Goal: Task Accomplishment & Management: Manage account settings

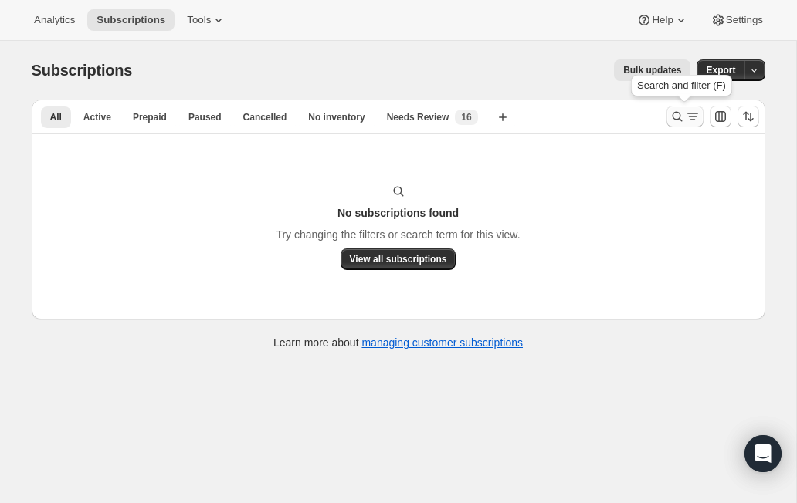
click at [676, 108] on button "Search and filter results" at bounding box center [684, 117] width 37 height 22
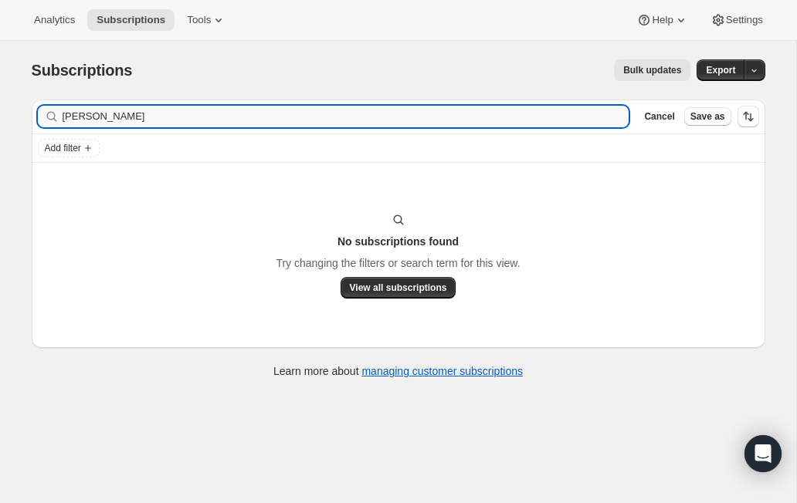
click at [125, 121] on input "erika newman" at bounding box center [346, 117] width 567 height 22
type input "macksharron@gmail.com"
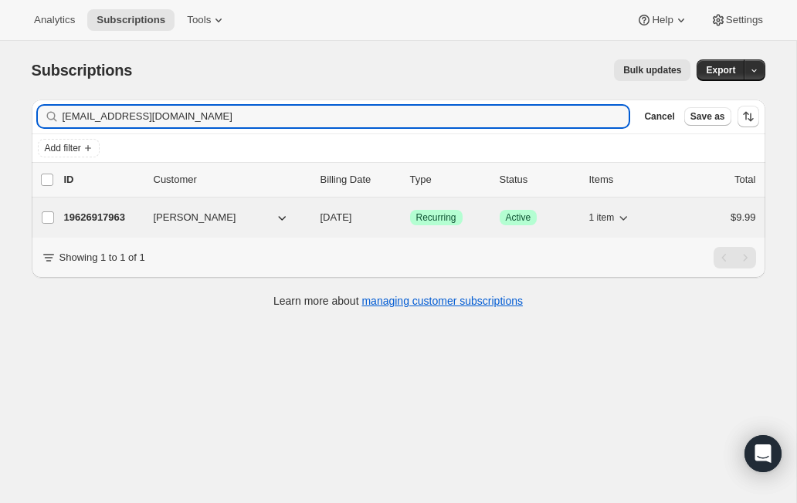
click at [107, 219] on p "19626917963" at bounding box center [102, 217] width 77 height 15
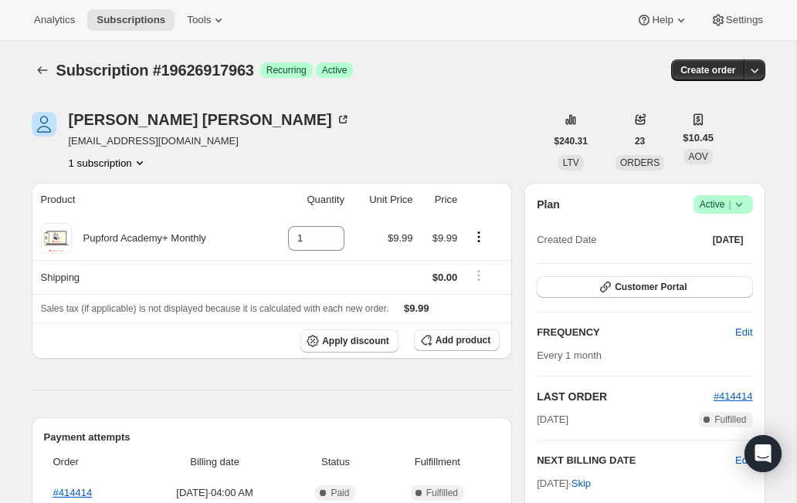
click at [740, 208] on icon at bounding box center [738, 204] width 15 height 15
click at [734, 262] on span "Cancel subscription" at bounding box center [716, 262] width 87 height 12
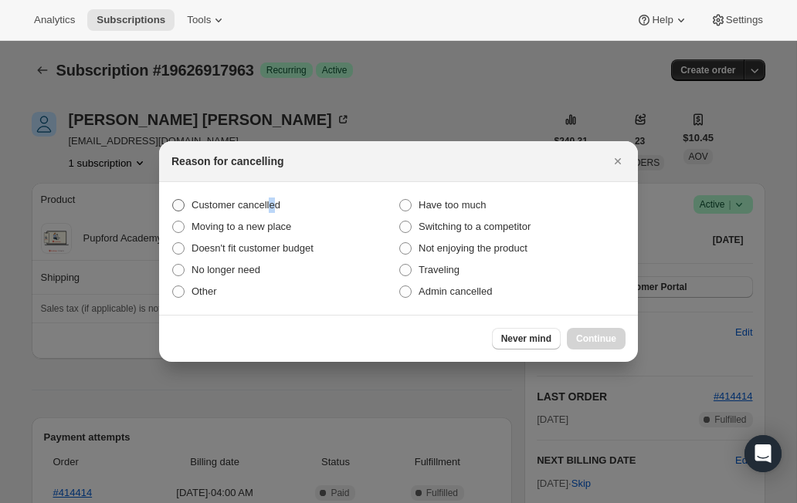
drag, startPoint x: 278, startPoint y: 202, endPoint x: 308, endPoint y: 205, distance: 30.3
click at [278, 202] on span "Customer cancelled" at bounding box center [235, 205] width 89 height 12
click at [242, 199] on span "Customer cancelled" at bounding box center [235, 205] width 89 height 12
click at [173, 199] on input "Customer cancelled" at bounding box center [172, 199] width 1 height 1
radio input "true"
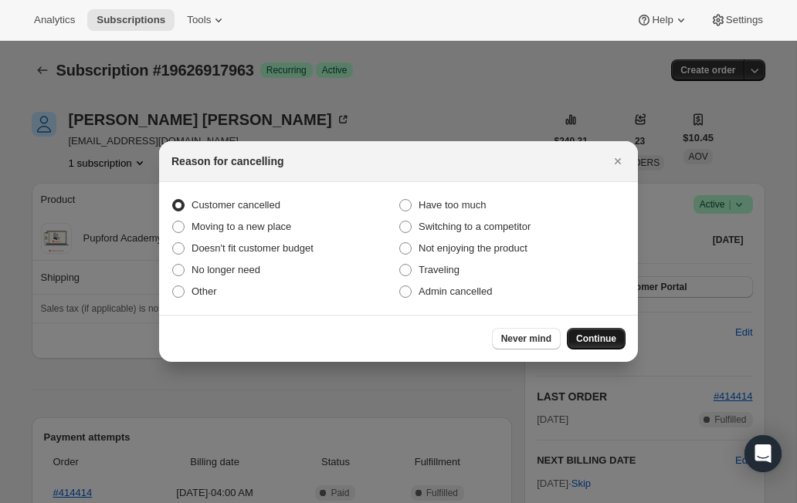
click at [615, 337] on span "Continue" at bounding box center [596, 339] width 40 height 12
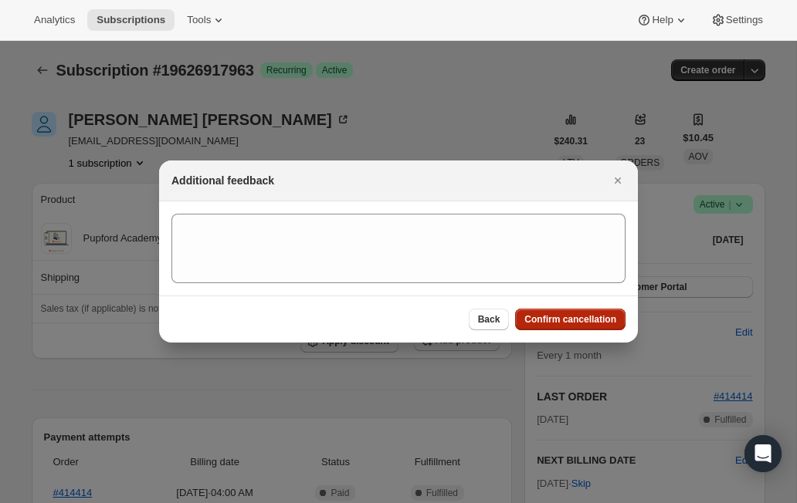
click at [605, 325] on span "Confirm cancellation" at bounding box center [570, 319] width 92 height 12
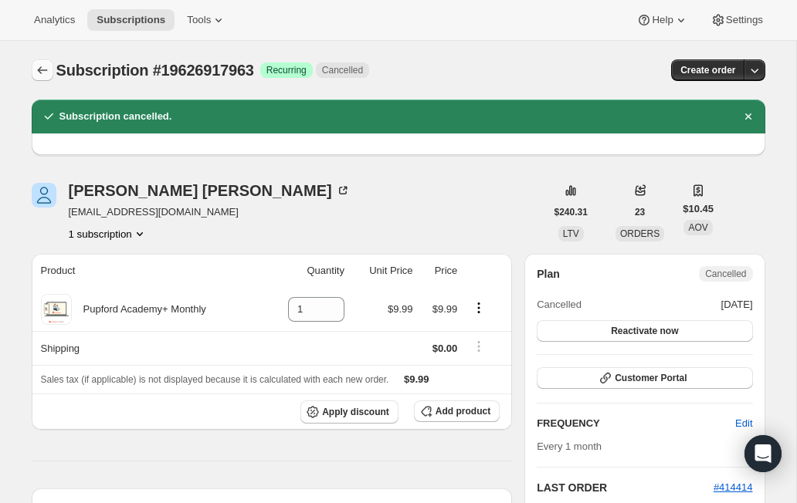
click at [42, 69] on icon "Subscriptions" at bounding box center [42, 70] width 15 height 15
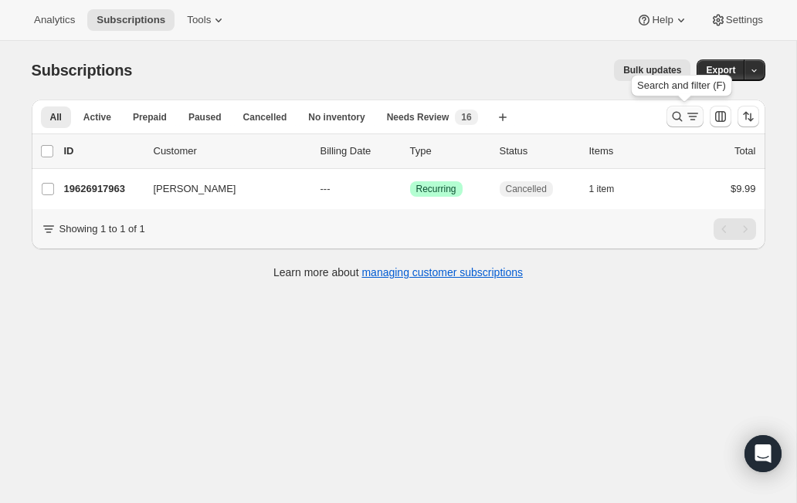
click at [687, 114] on icon "Search and filter results" at bounding box center [692, 116] width 15 height 15
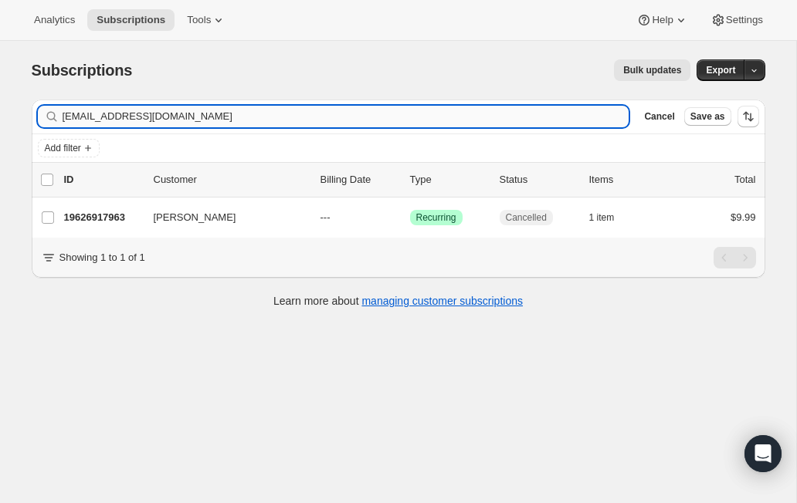
click at [233, 116] on input "macksharron@gmail.com" at bounding box center [346, 117] width 567 height 22
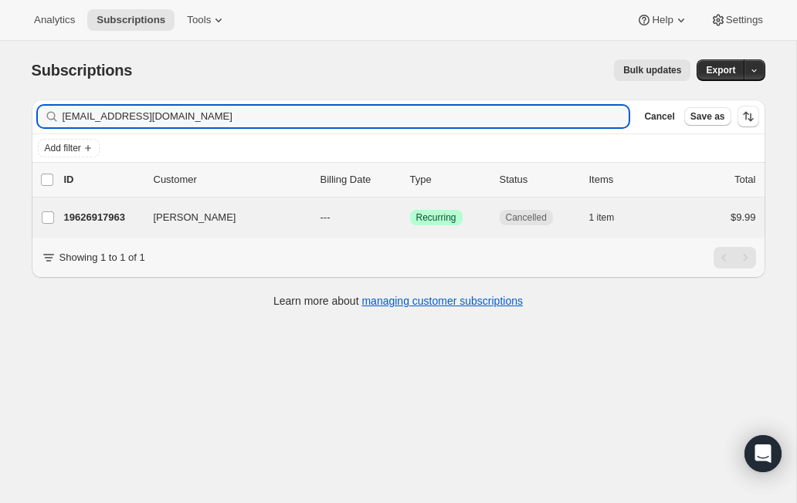
type input "abigailhartgray@gmail.com"
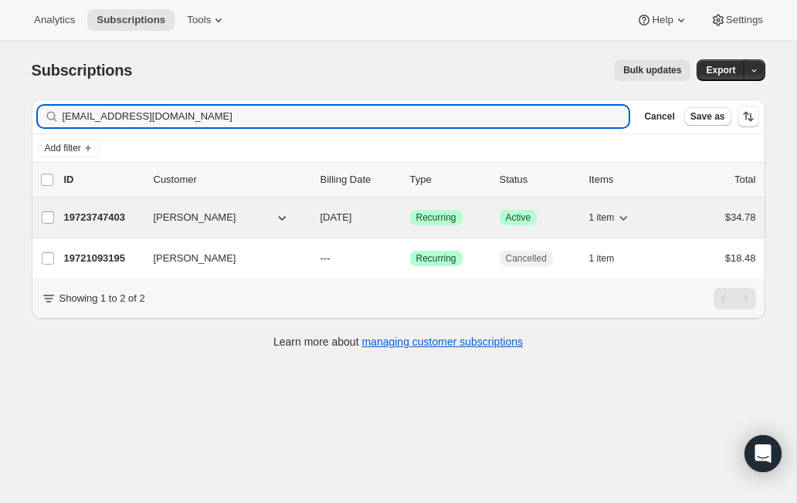
click at [101, 221] on p "19723747403" at bounding box center [102, 217] width 77 height 15
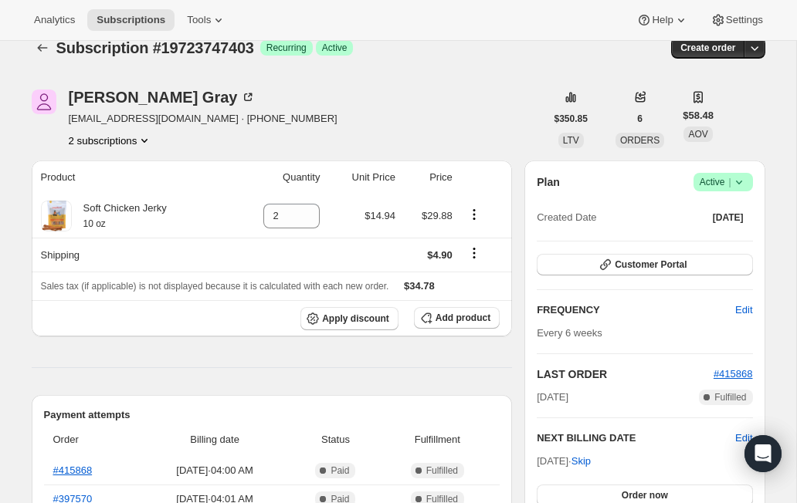
scroll to position [56, 0]
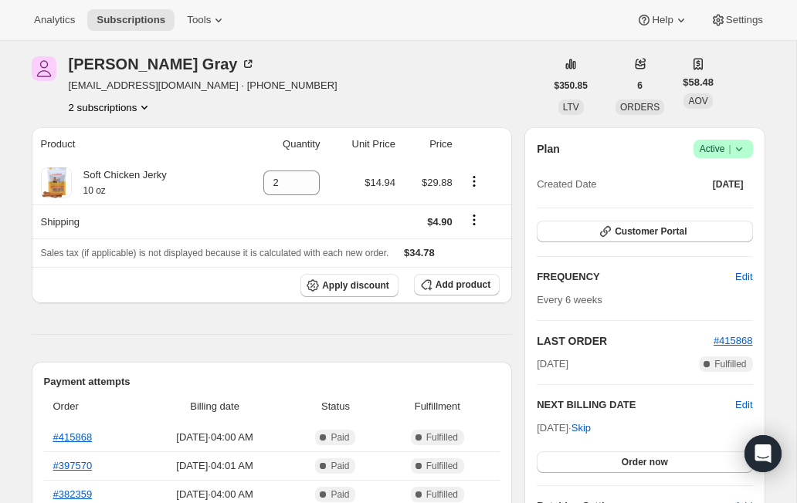
click at [736, 153] on icon at bounding box center [738, 148] width 15 height 15
click at [728, 209] on span "Cancel subscription" at bounding box center [716, 206] width 87 height 12
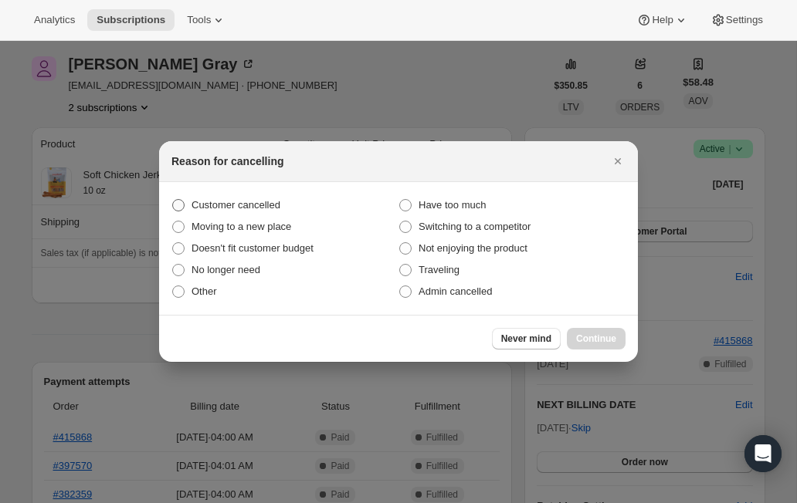
click at [263, 198] on span "Customer cancelled" at bounding box center [235, 205] width 89 height 15
click at [173, 199] on input "Customer cancelled" at bounding box center [172, 199] width 1 height 1
radio input "true"
click at [586, 348] on button "Continue" at bounding box center [596, 339] width 59 height 22
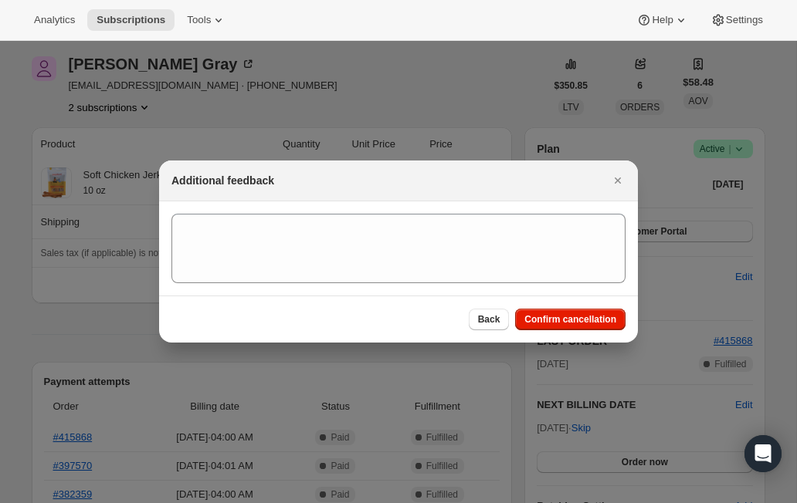
click at [581, 305] on div "Back Confirm cancellation" at bounding box center [398, 319] width 479 height 47
click at [581, 313] on button "Confirm cancellation" at bounding box center [570, 320] width 110 height 22
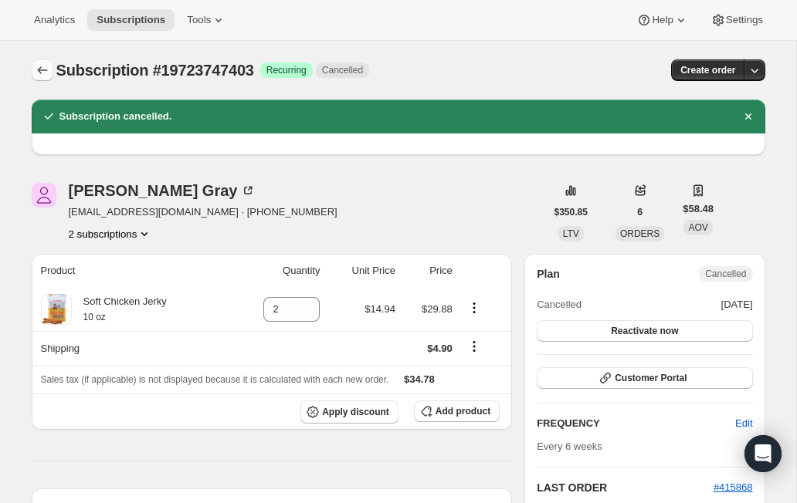
click at [42, 66] on icon "Subscriptions" at bounding box center [42, 70] width 15 height 15
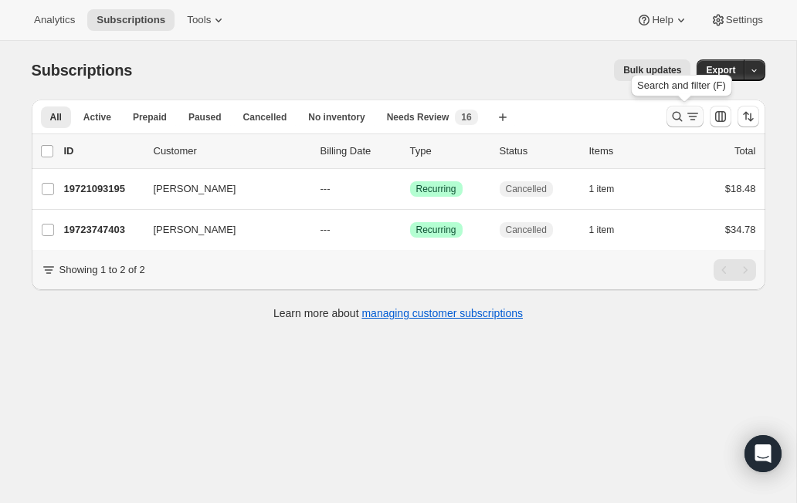
click at [682, 117] on icon "Search and filter results" at bounding box center [676, 116] width 15 height 15
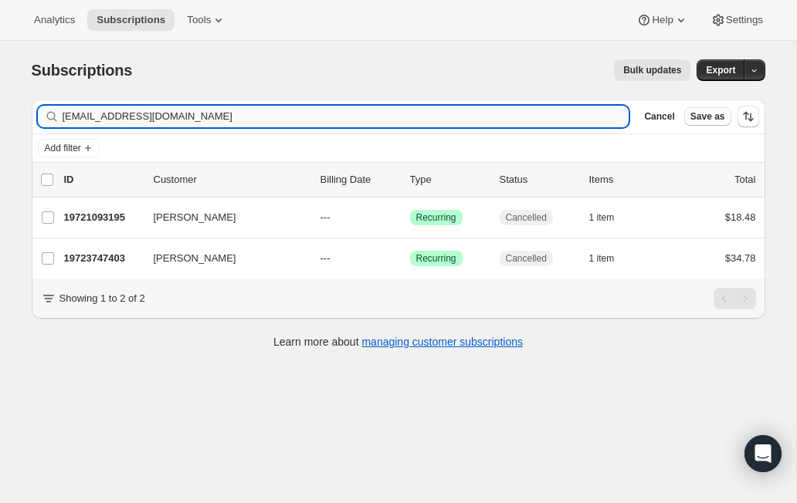
click at [274, 121] on input "abigailhartgray@gmail.com" at bounding box center [346, 117] width 567 height 22
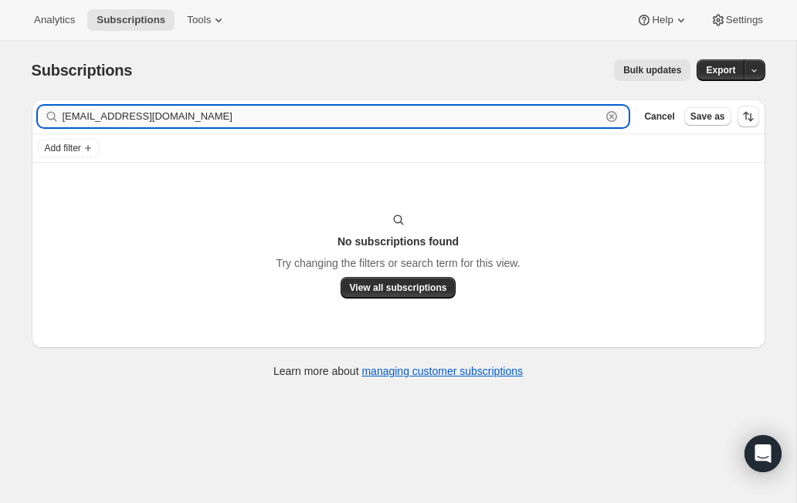
click at [92, 121] on input "a.t101@yahoo.com" at bounding box center [332, 117] width 539 height 22
paste input "scombrich@hotmail"
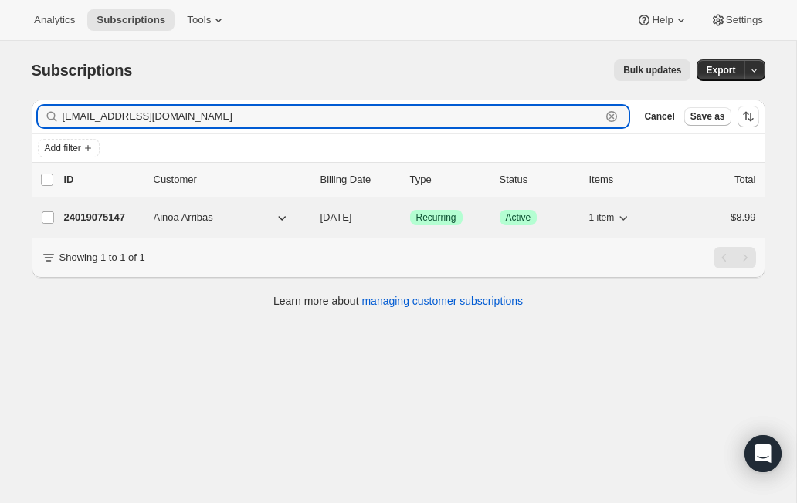
type input "[EMAIL_ADDRESS][DOMAIN_NAME]"
click at [113, 217] on p "24019075147" at bounding box center [102, 217] width 77 height 15
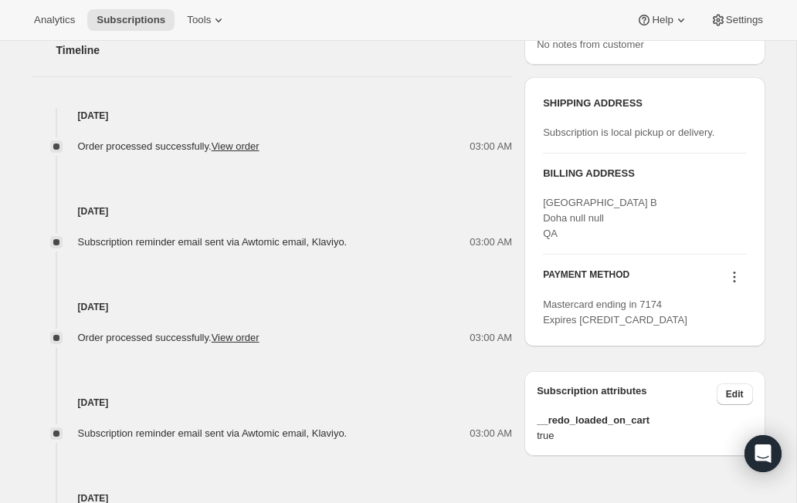
scroll to position [727, 0]
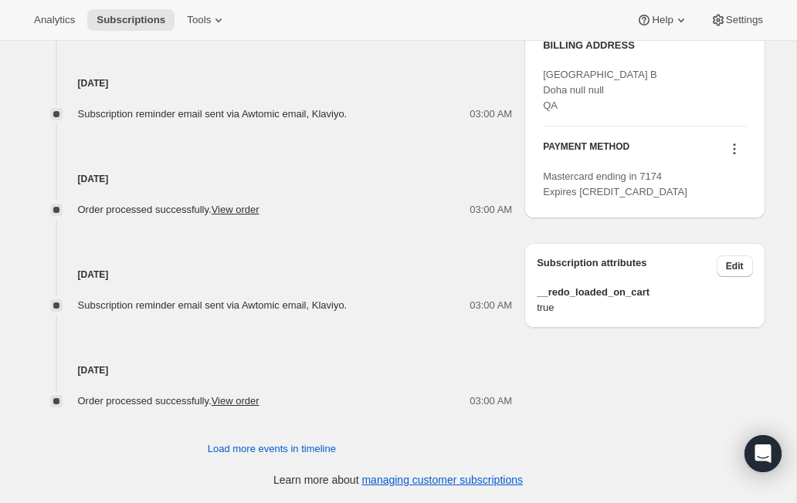
click at [311, 434] on div "Timeline Sep 16, 2025 Order processed successfully. View order 03:00 AM Sep 11,…" at bounding box center [272, 170] width 481 height 574
click at [311, 445] on span "Load more events in timeline" at bounding box center [272, 449] width 128 height 15
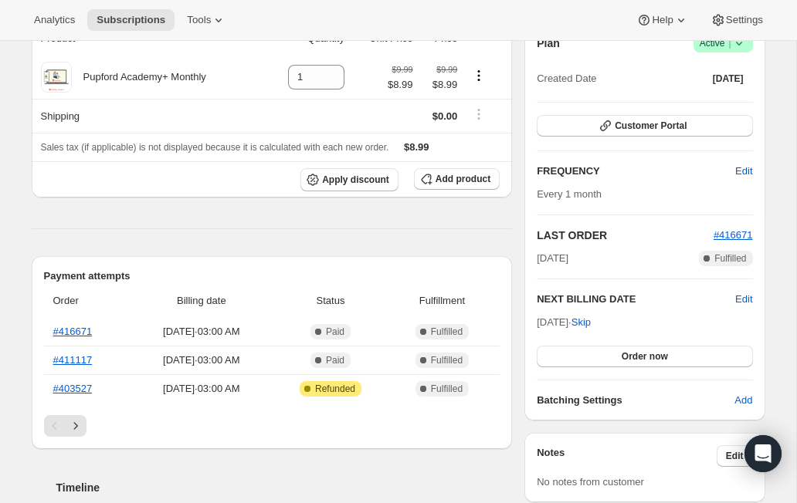
scroll to position [0, 0]
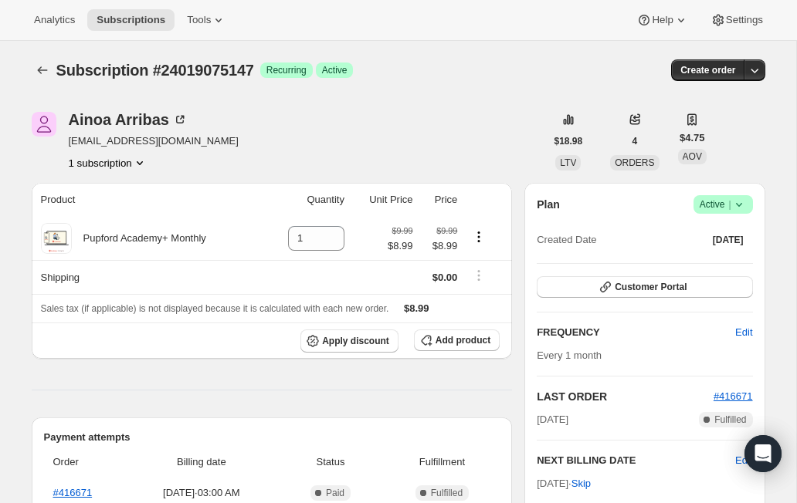
click at [742, 205] on icon at bounding box center [738, 204] width 15 height 15
click at [733, 256] on span "Cancel subscription" at bounding box center [716, 262] width 87 height 12
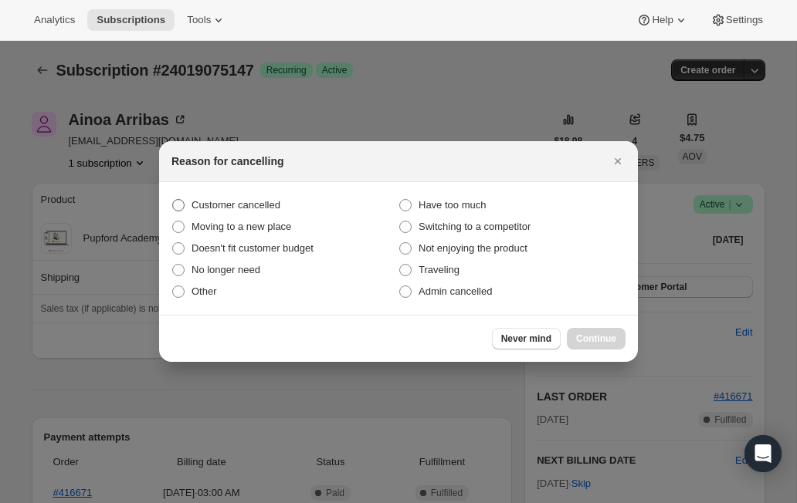
click at [268, 208] on span "Customer cancelled" at bounding box center [235, 205] width 89 height 12
click at [173, 200] on input "Customer cancelled" at bounding box center [172, 199] width 1 height 1
radio input "true"
click at [608, 340] on span "Continue" at bounding box center [596, 339] width 40 height 12
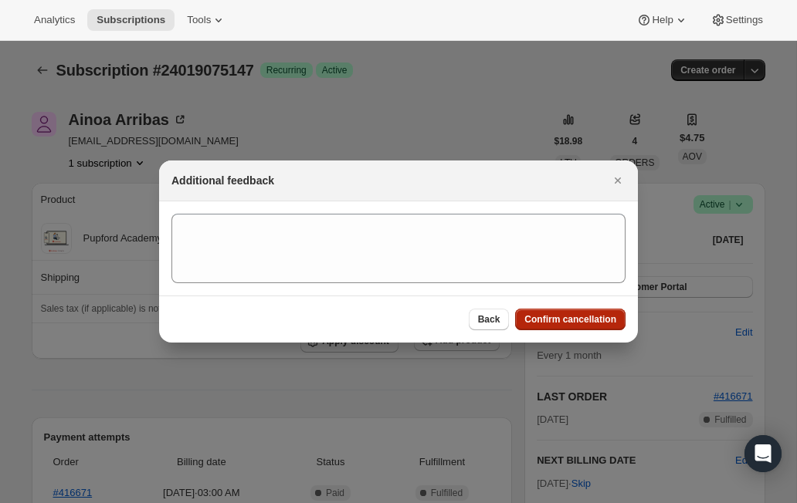
click at [596, 326] on button "Confirm cancellation" at bounding box center [570, 320] width 110 height 22
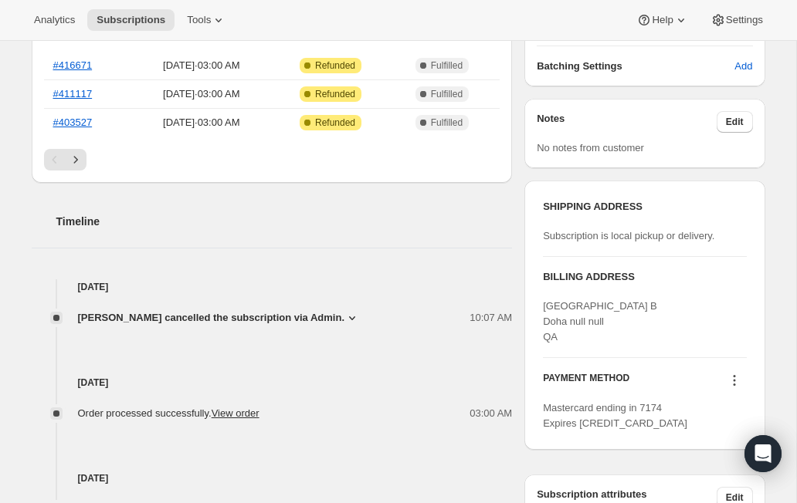
scroll to position [429, 0]
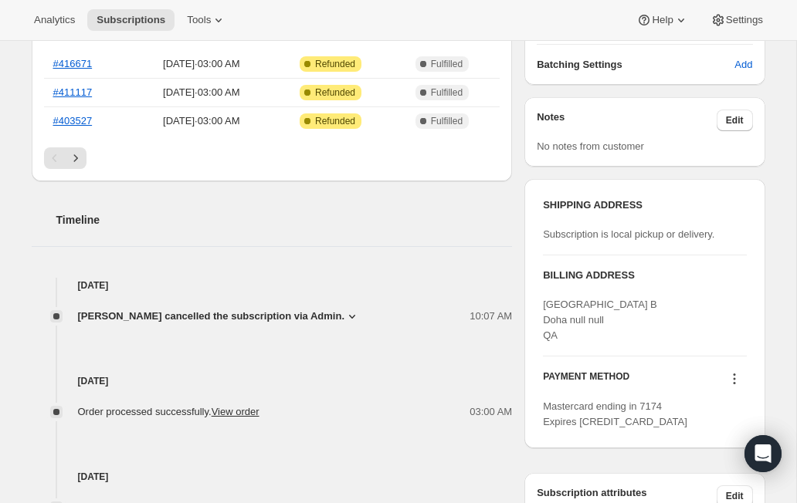
click at [345, 320] on icon at bounding box center [351, 316] width 15 height 15
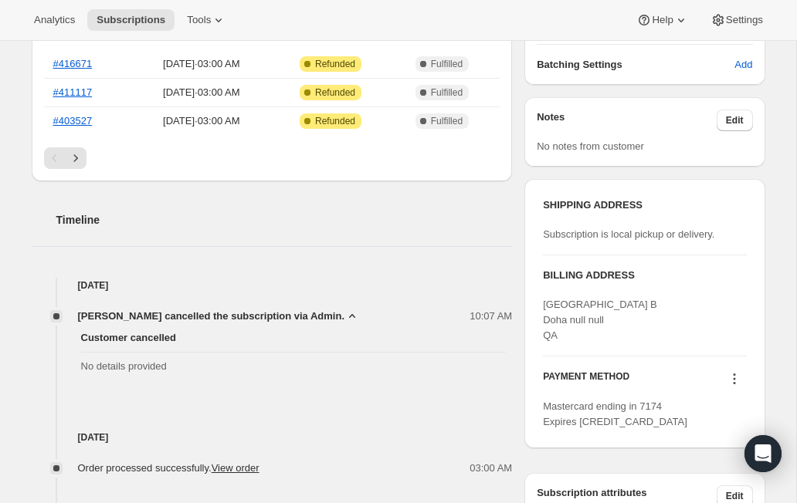
click at [345, 320] on icon at bounding box center [351, 316] width 15 height 15
